Goal: Task Accomplishment & Management: Manage account settings

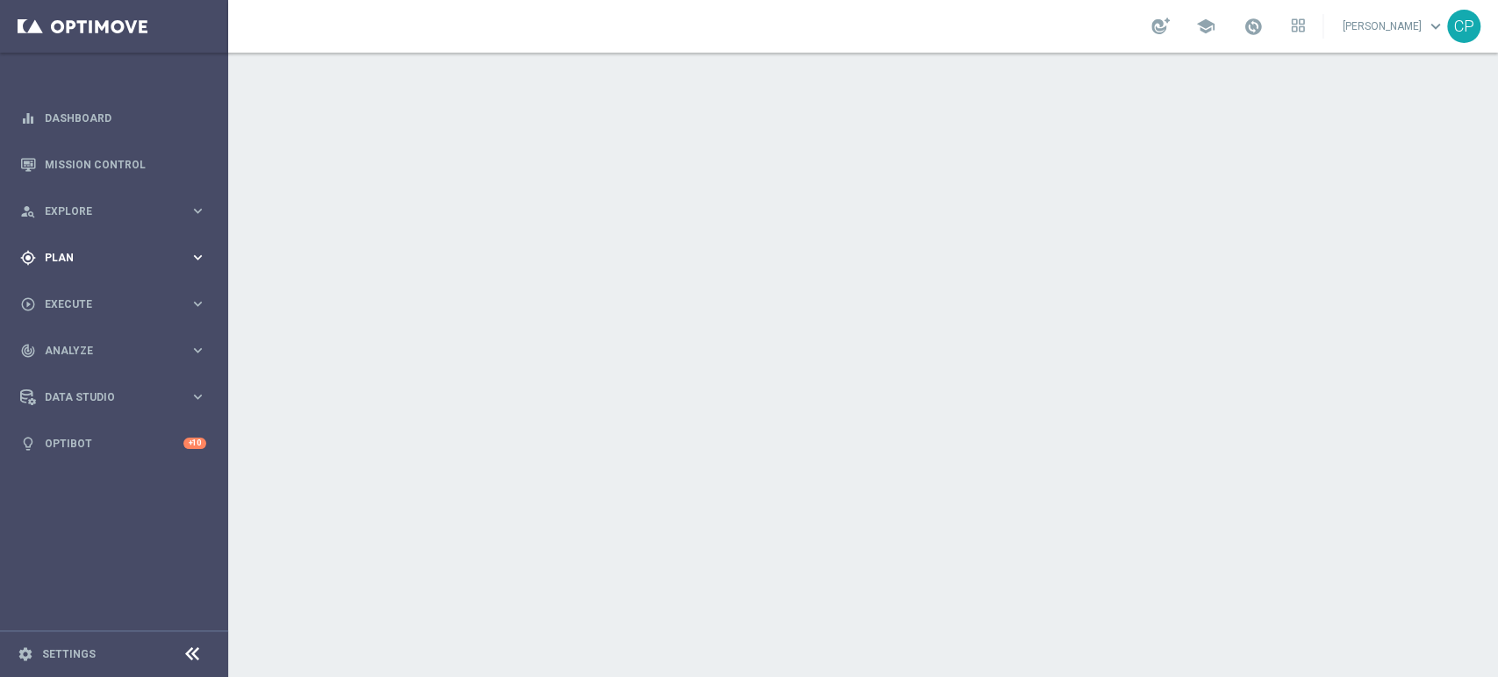
click at [127, 254] on span "Plan" at bounding box center [117, 258] width 145 height 11
click at [98, 291] on link "Target Groups" at bounding box center [114, 294] width 137 height 14
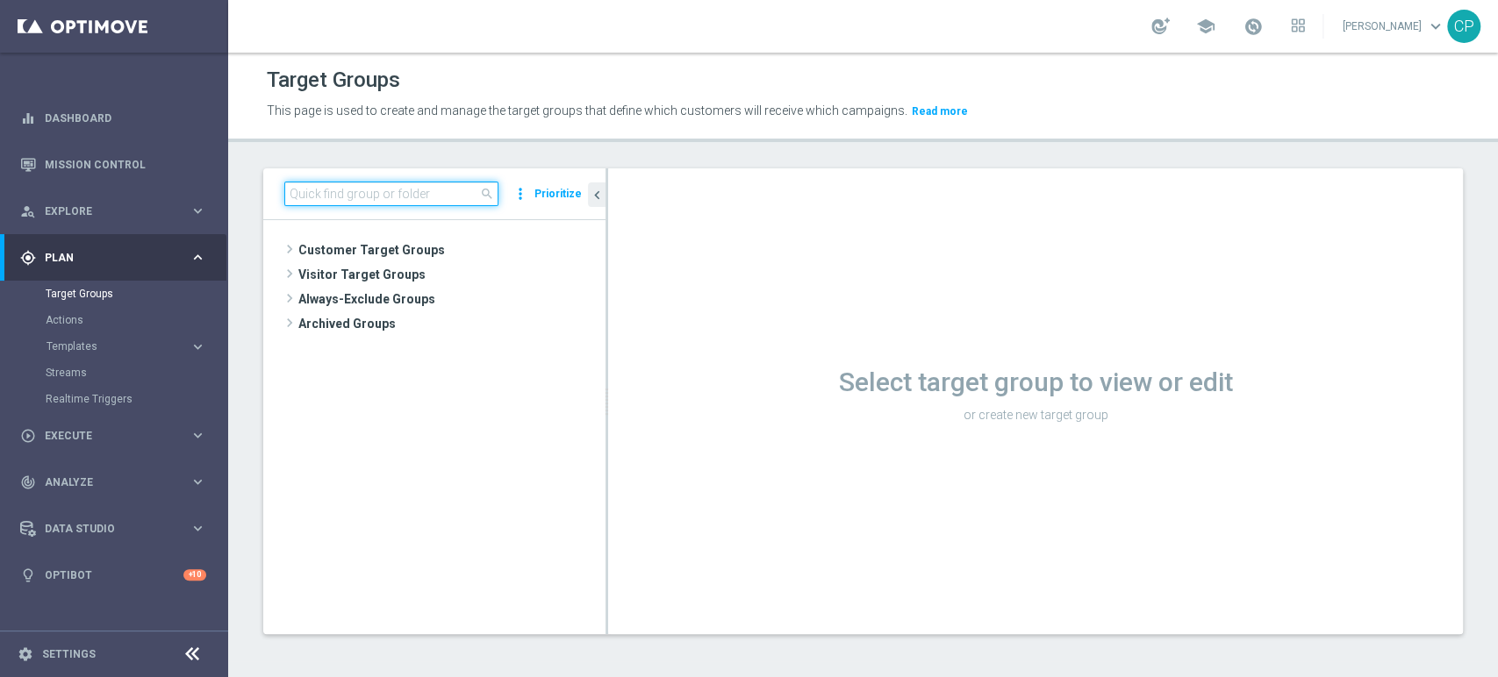
click at [343, 195] on input at bounding box center [391, 194] width 214 height 25
type input "PREMIO"
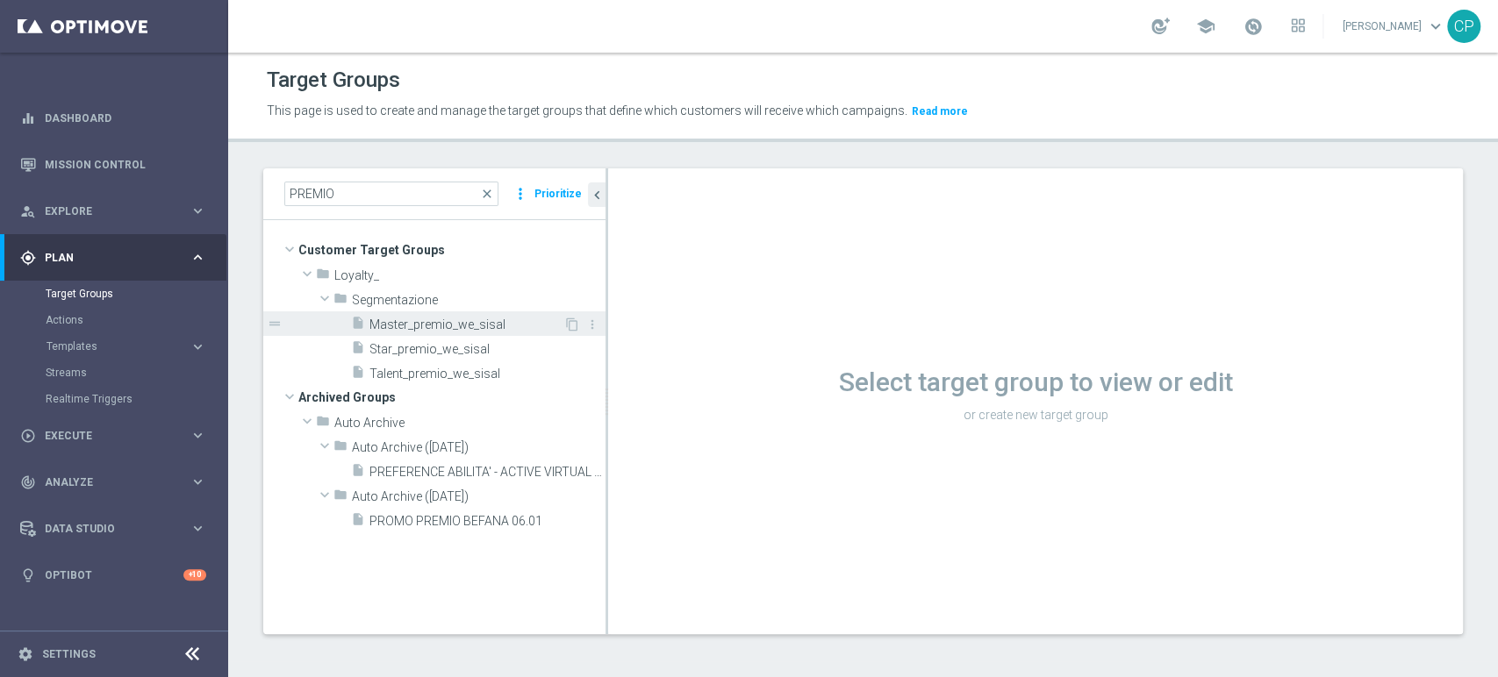
click at [445, 320] on span "Master_premio_we_sisal" at bounding box center [466, 325] width 194 height 15
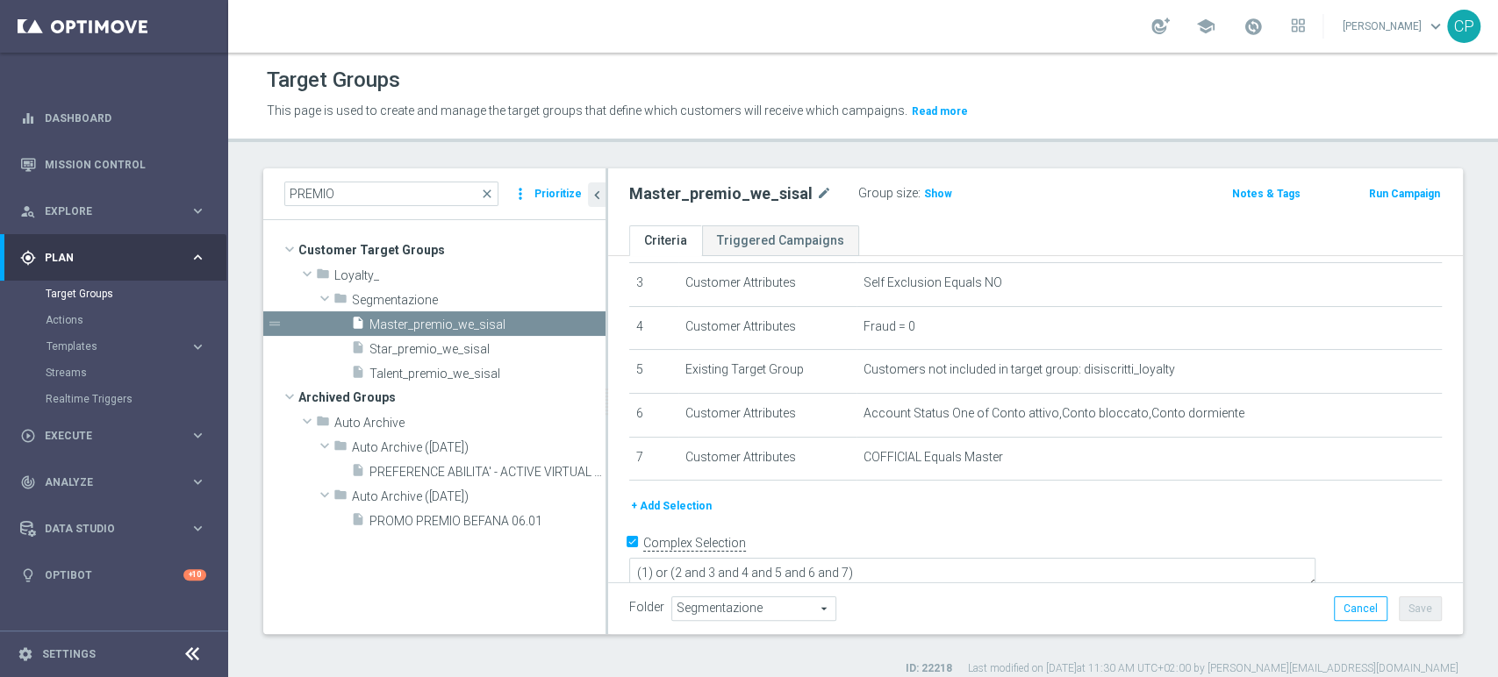
scroll to position [141, 0]
click at [924, 188] on span "Show" at bounding box center [938, 194] width 28 height 12
click at [476, 352] on span "Star_premio_we_sisal" at bounding box center [466, 349] width 194 height 15
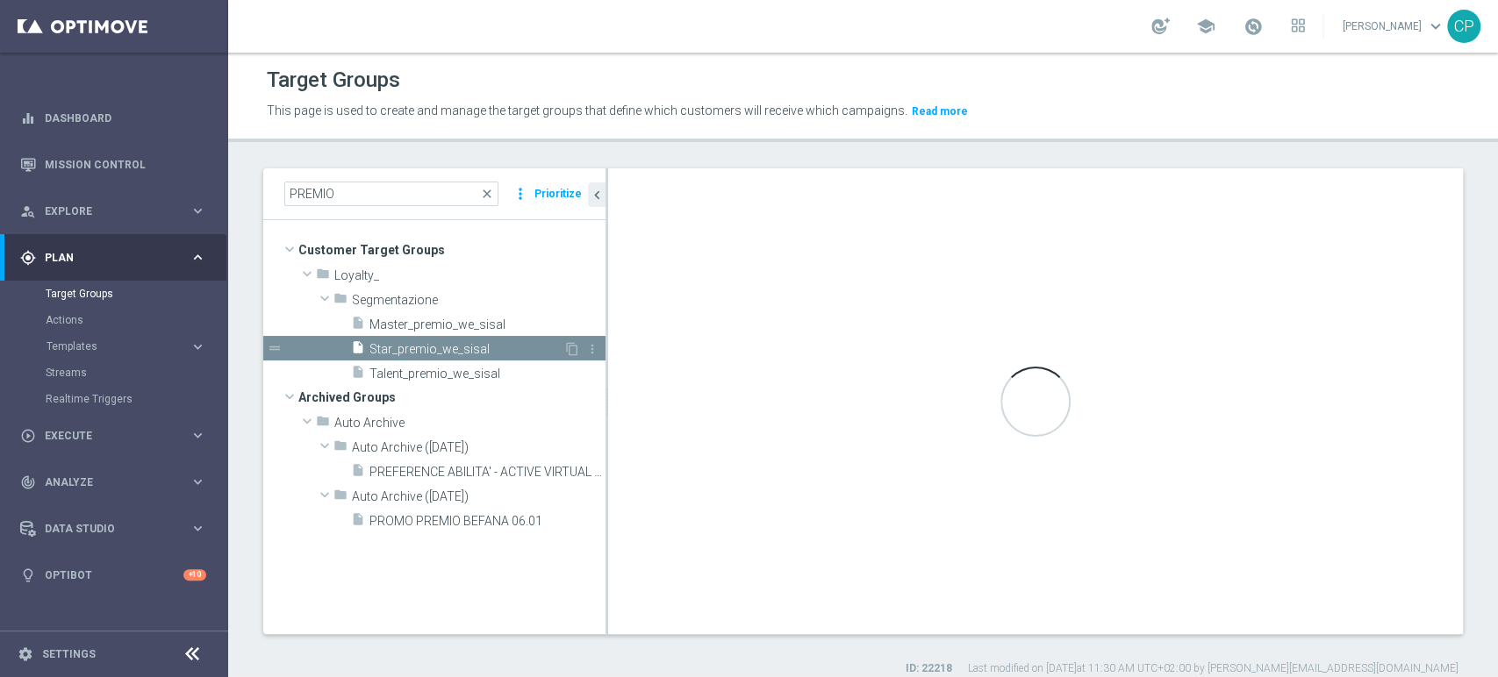
type textarea "(1 and 2 and 3 and 4 and 5 and 6) or (7)"
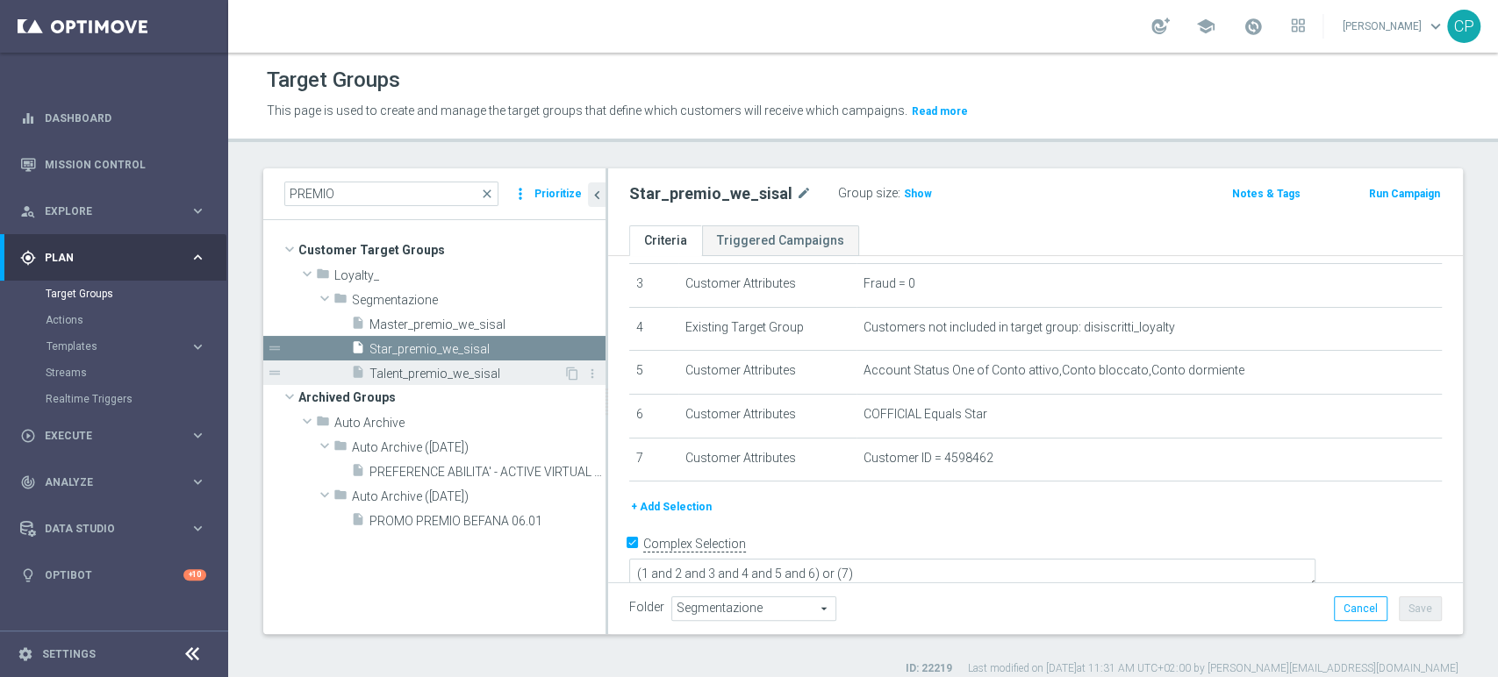
click at [519, 376] on span "Talent_premio_we_sisal" at bounding box center [466, 374] width 194 height 15
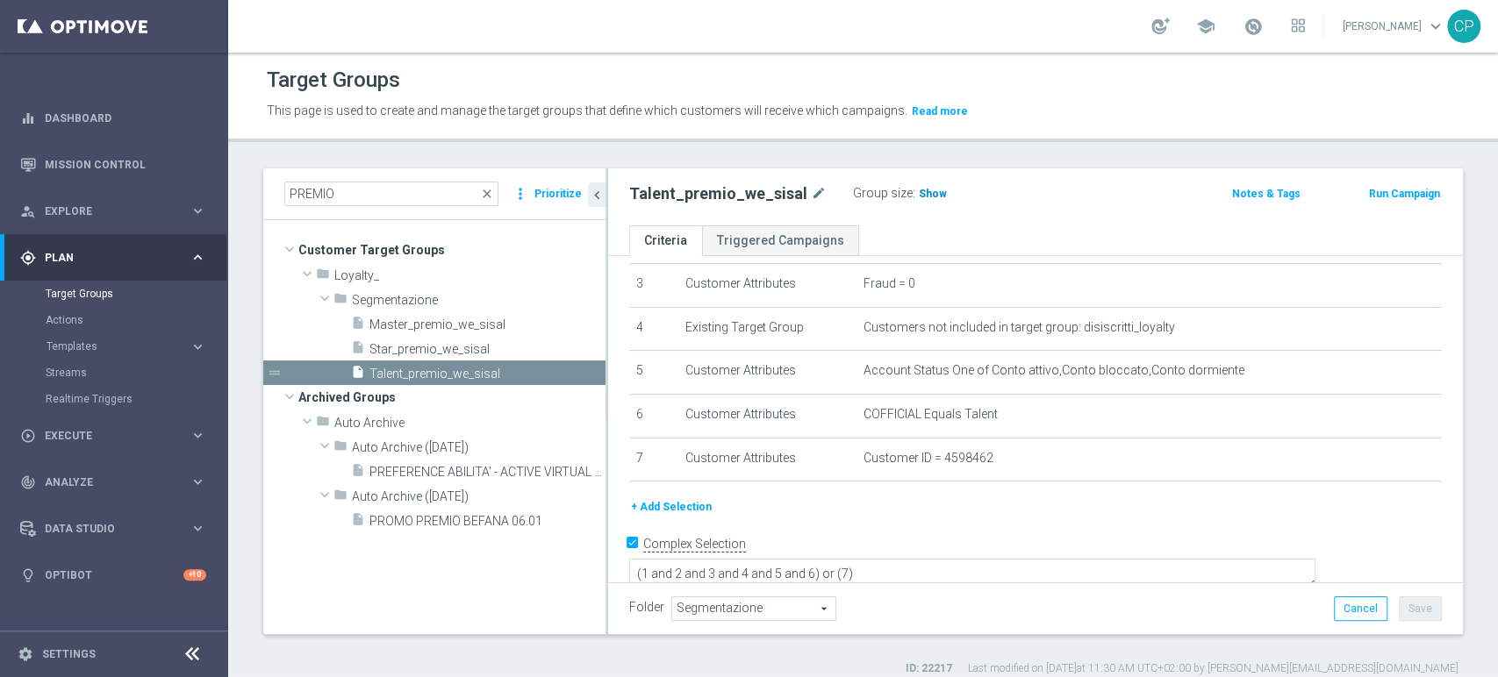
click at [919, 192] on span "Show" at bounding box center [933, 194] width 28 height 12
click at [501, 344] on span "Star_premio_we_sisal" at bounding box center [466, 349] width 194 height 15
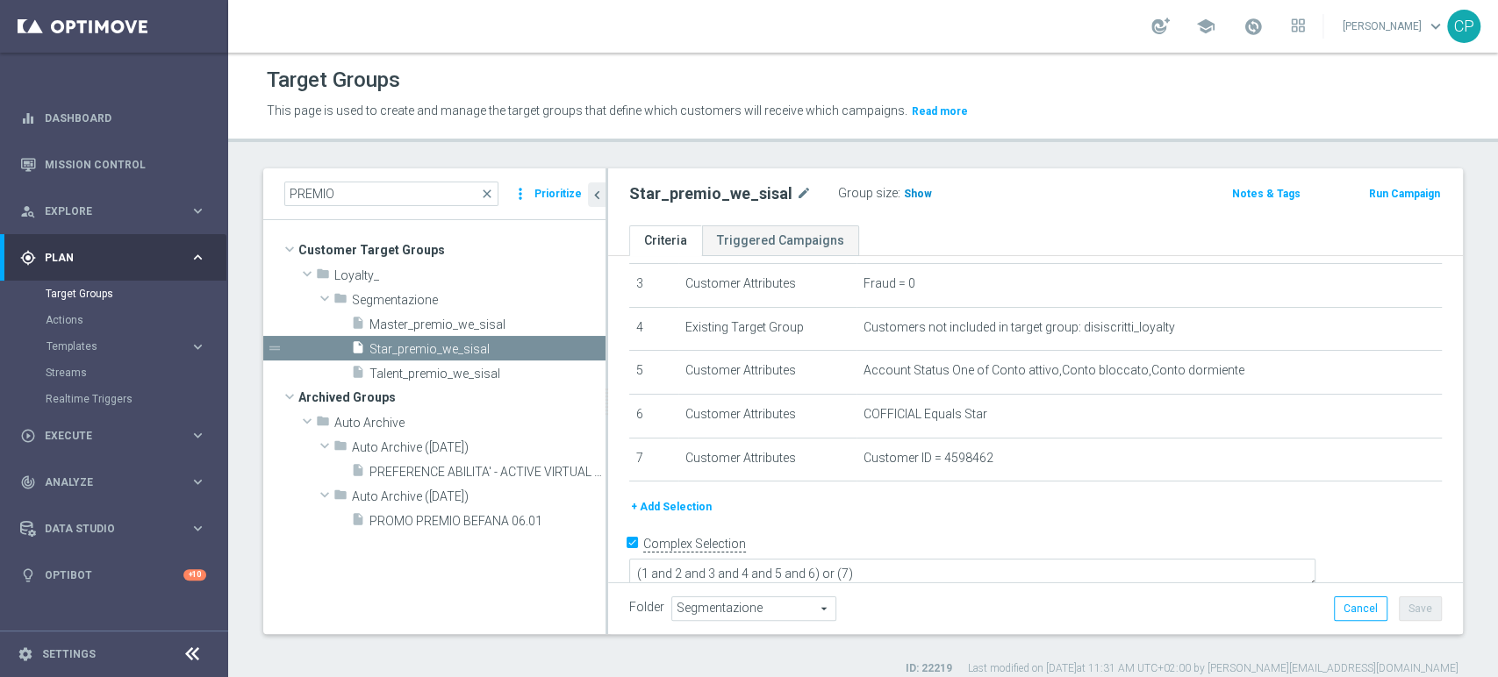
click at [906, 193] on span "Show" at bounding box center [918, 194] width 28 height 12
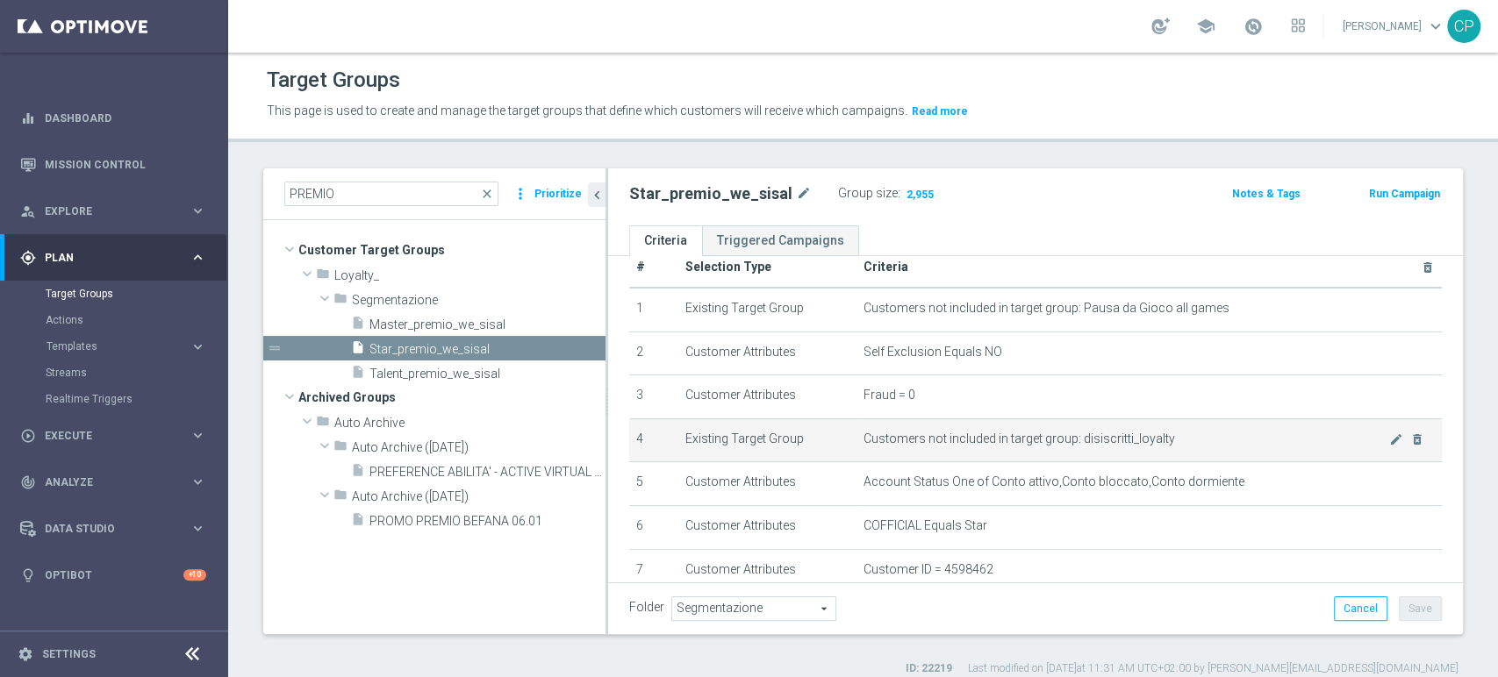
scroll to position [31, 0]
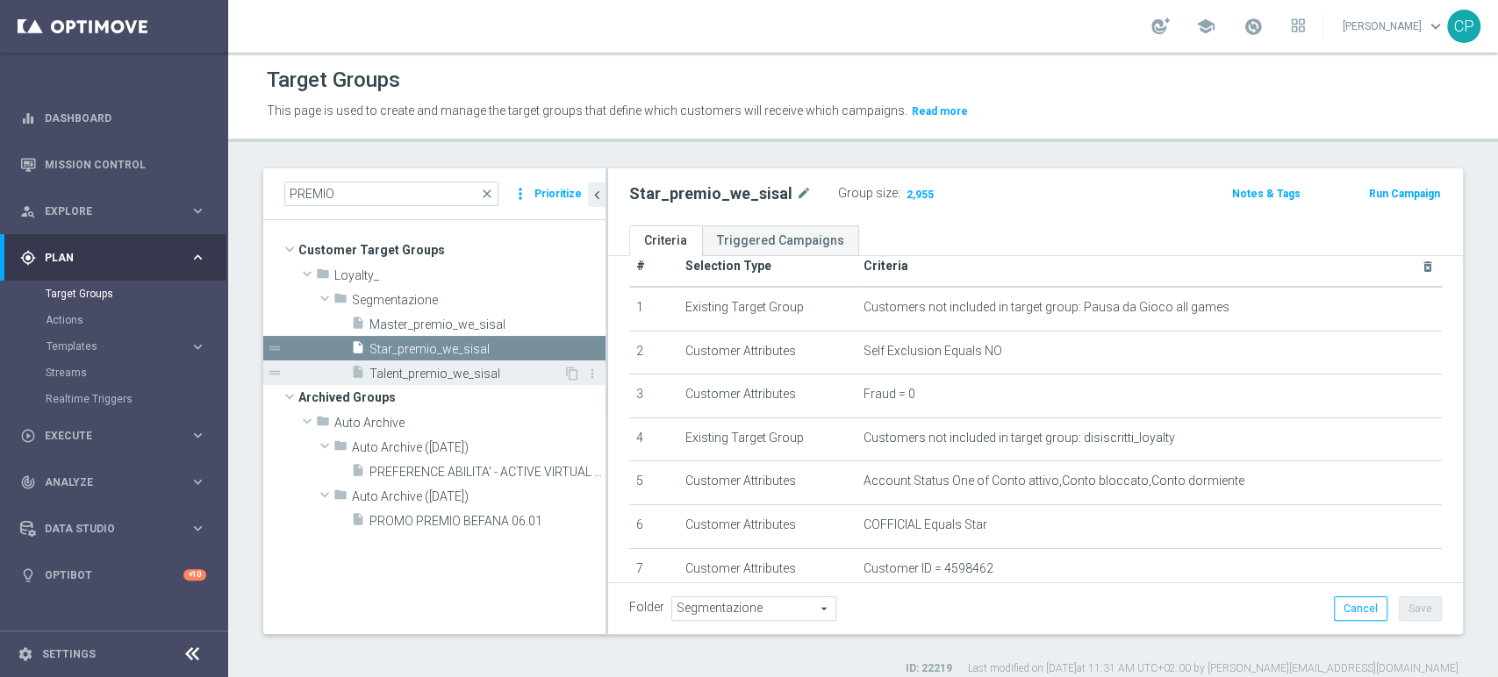
click at [466, 372] on span "Talent_premio_we_sisal" at bounding box center [466, 374] width 194 height 15
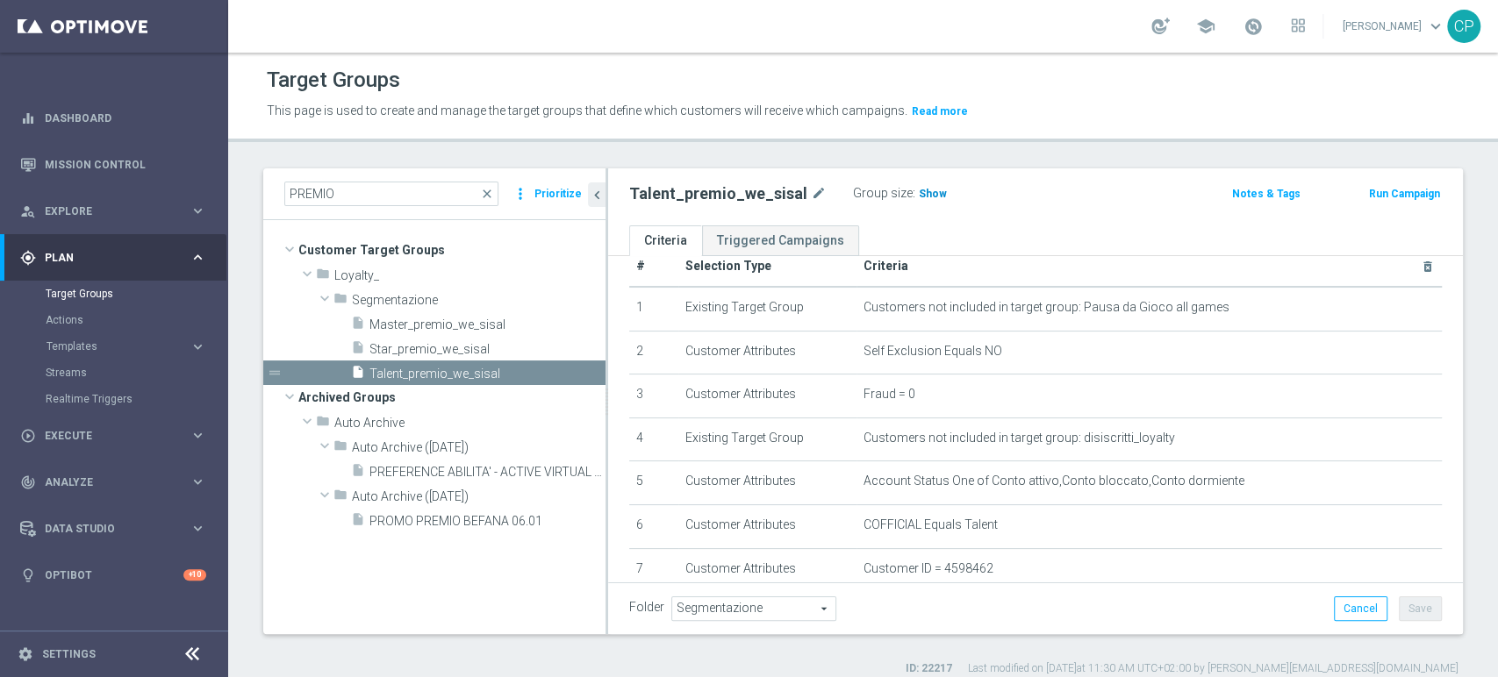
click at [919, 196] on span "Show" at bounding box center [933, 194] width 28 height 12
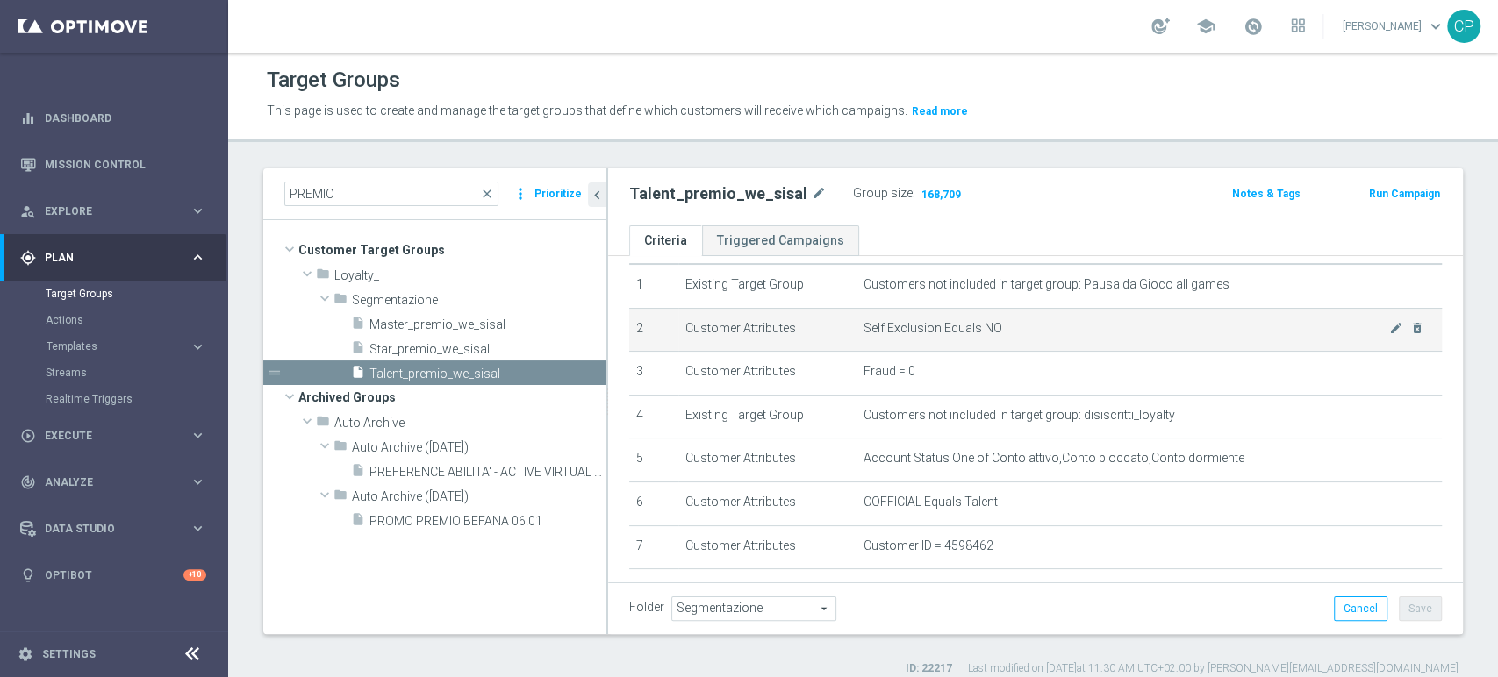
scroll to position [54, 0]
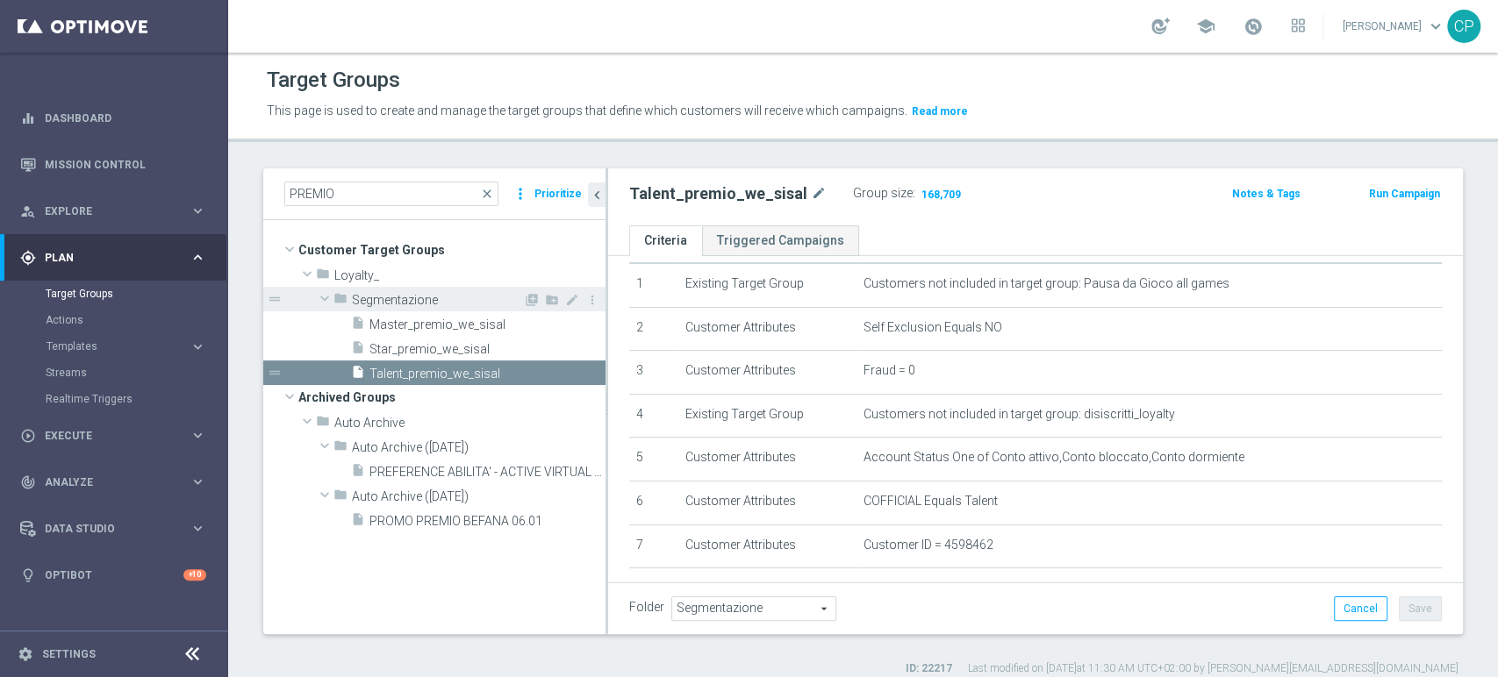
click at [516, 305] on span "Segmentazione" at bounding box center [437, 300] width 171 height 15
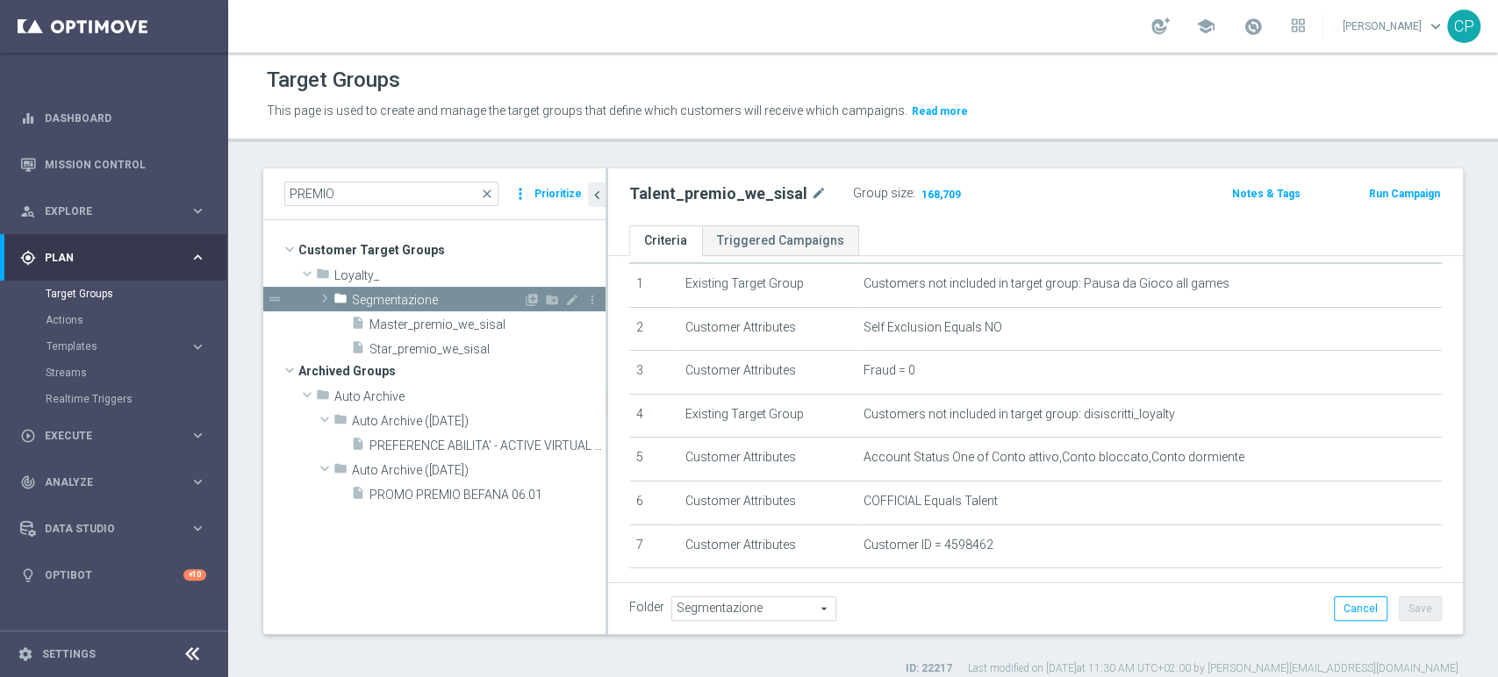
click at [516, 305] on span "Segmentazione" at bounding box center [437, 300] width 171 height 15
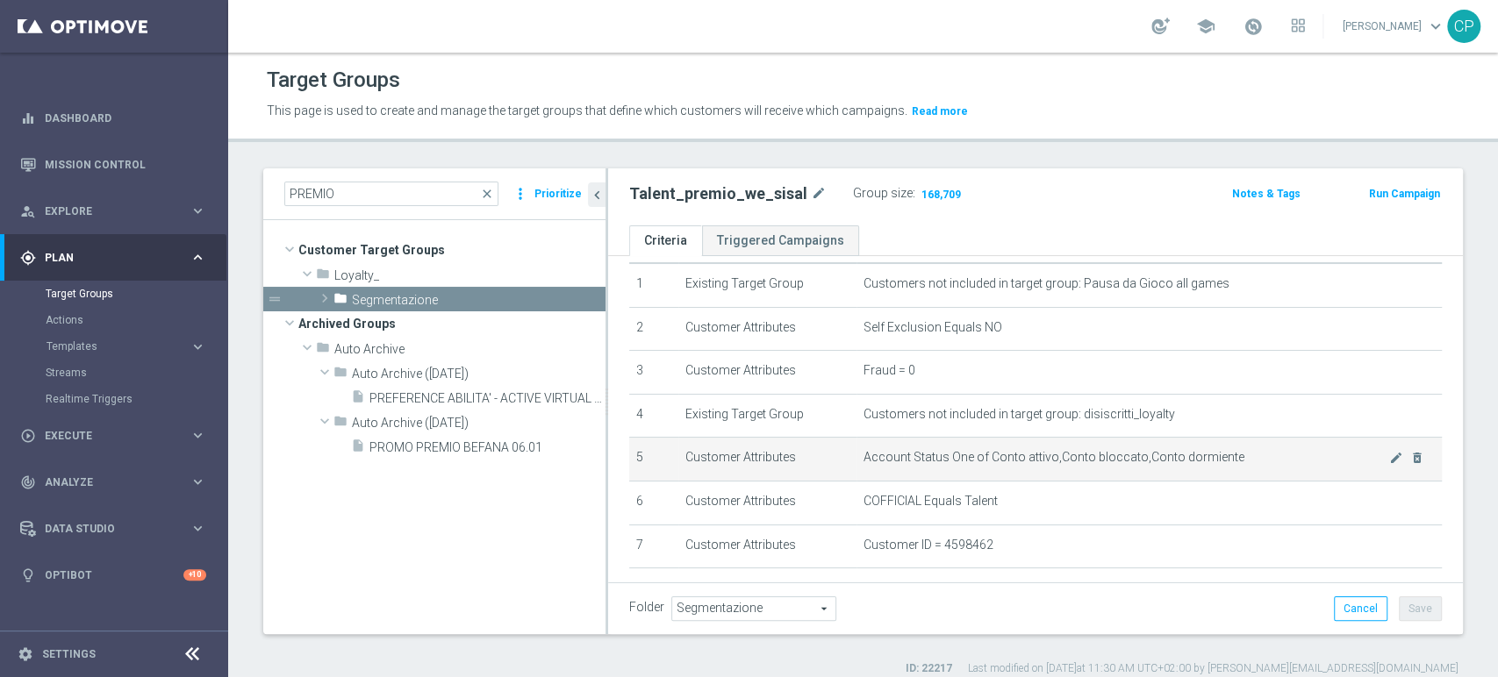
scroll to position [0, 0]
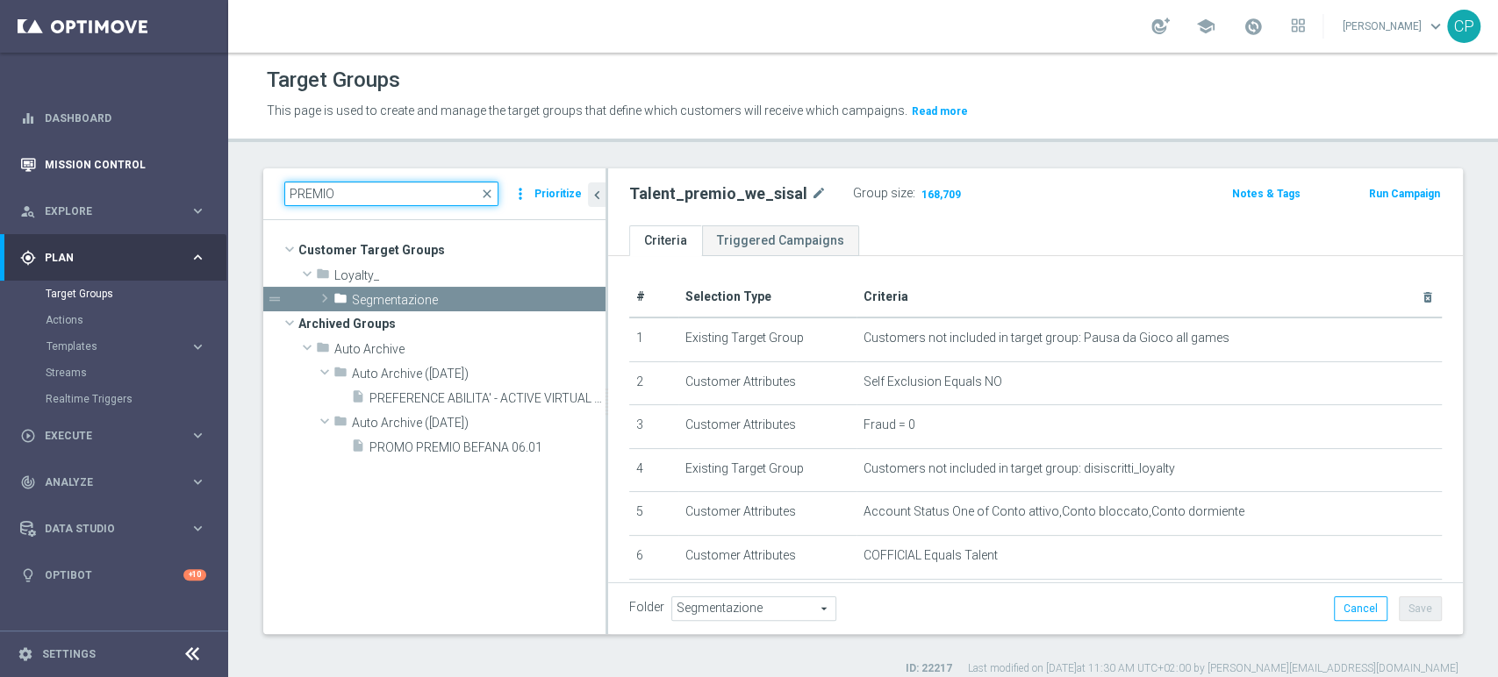
drag, startPoint x: 368, startPoint y: 197, endPoint x: 204, endPoint y: 185, distance: 163.7
click at [204, 185] on main "equalizer Dashboard Mission Control" at bounding box center [749, 338] width 1498 height 677
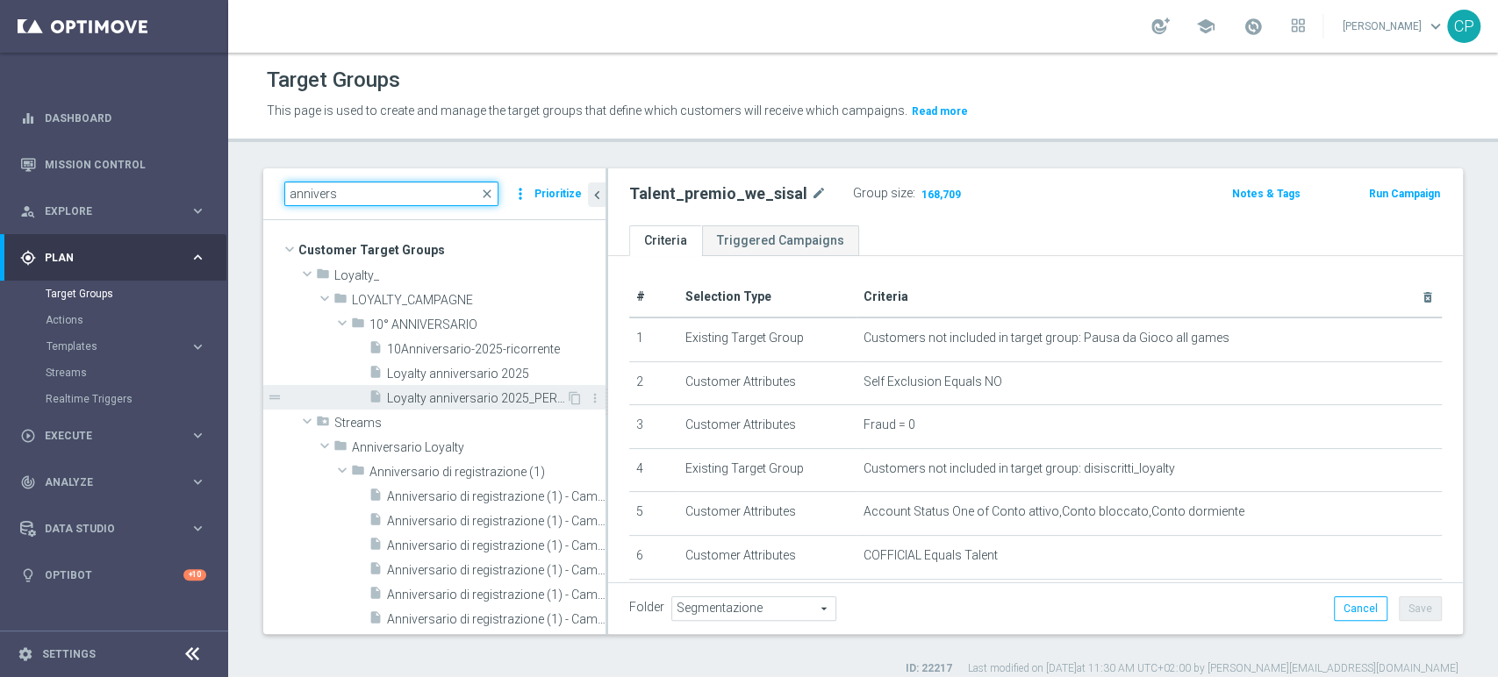
type input "annivers"
click at [461, 394] on span "Loyalty anniversario 2025_PER CARD" at bounding box center [476, 398] width 179 height 15
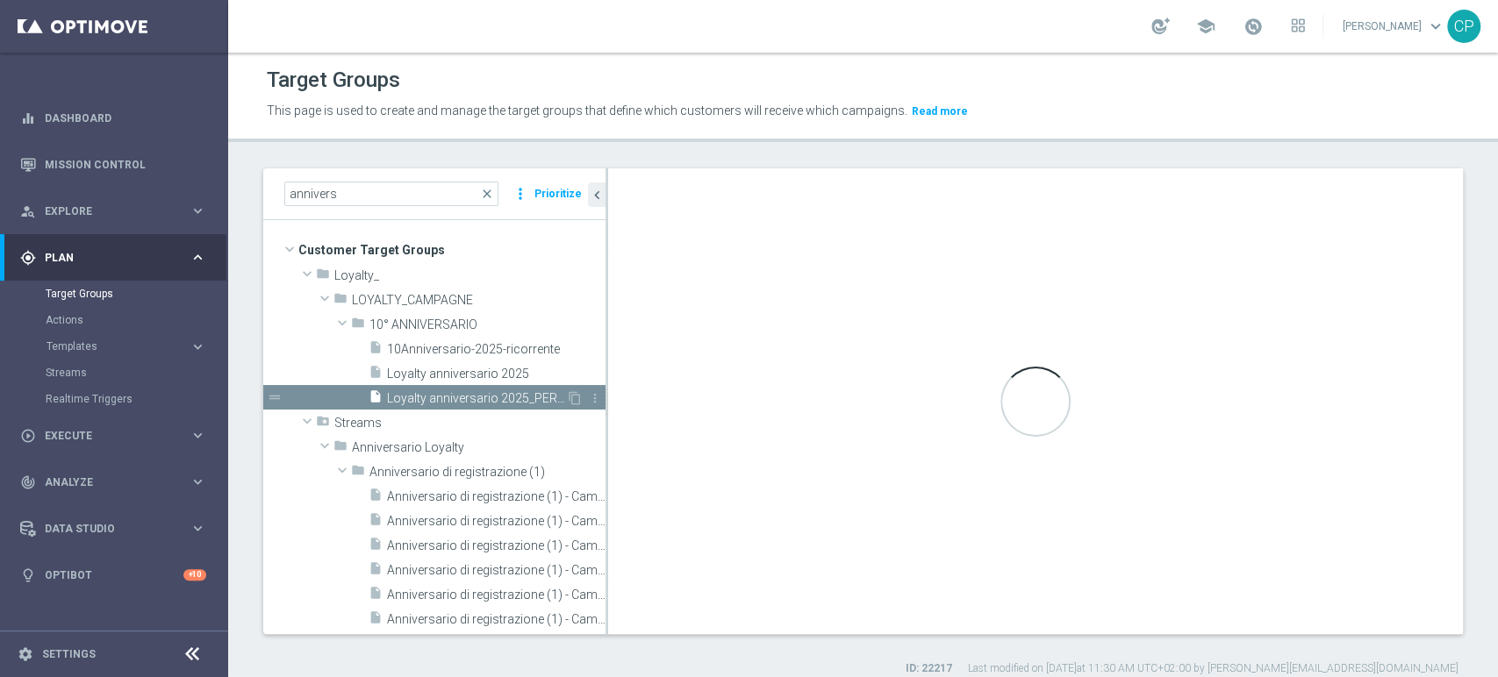
type textarea "(1 and 2 and 3 and 4 and 5 and 6 and 7 and 8 and 9 and 10 and 11)"
type input "10° ANNIVERSARIO"
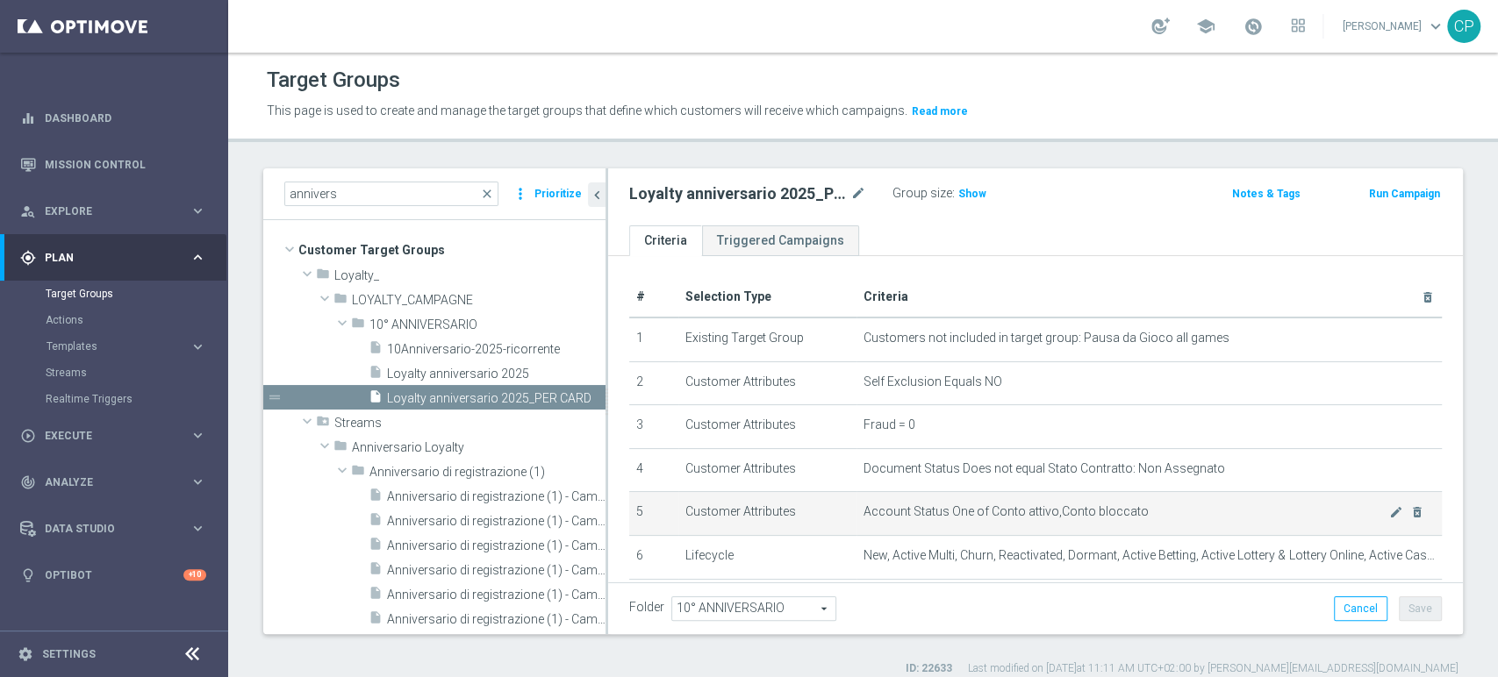
scroll to position [319, 0]
